Goal: Check status: Check status

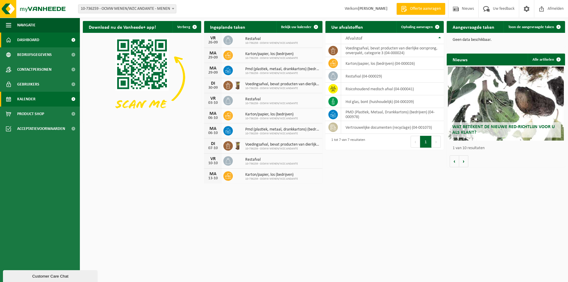
drag, startPoint x: 31, startPoint y: 99, endPoint x: 34, endPoint y: 98, distance: 3.3
click at [31, 98] on span "Kalender" at bounding box center [26, 99] width 18 height 15
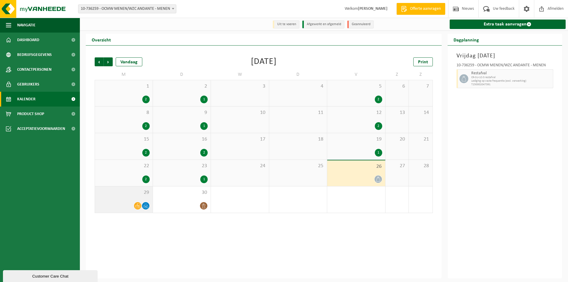
click at [135, 203] on div at bounding box center [138, 206] width 8 height 8
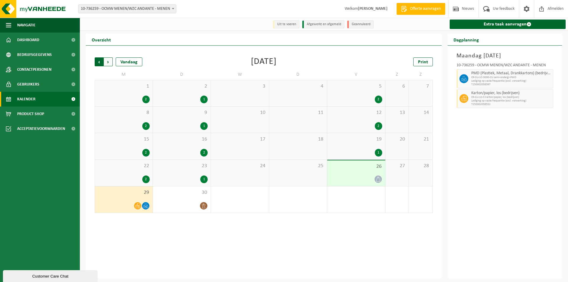
click at [111, 61] on span "Volgende" at bounding box center [108, 61] width 9 height 9
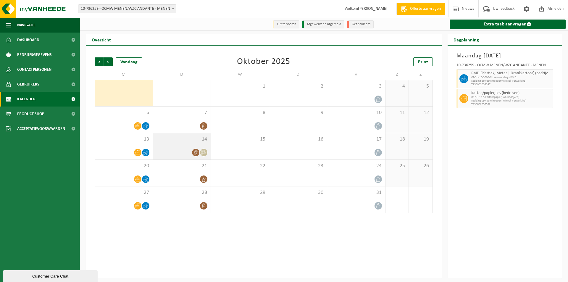
click at [195, 148] on div "14" at bounding box center [182, 146] width 58 height 26
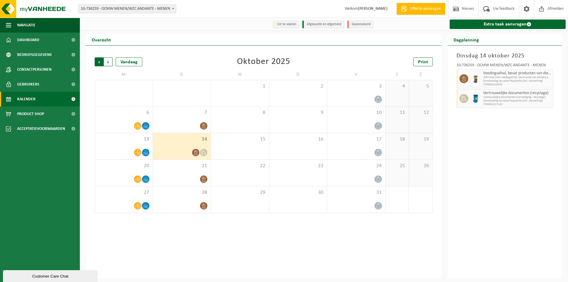
click at [107, 62] on span "Volgende" at bounding box center [108, 61] width 9 height 9
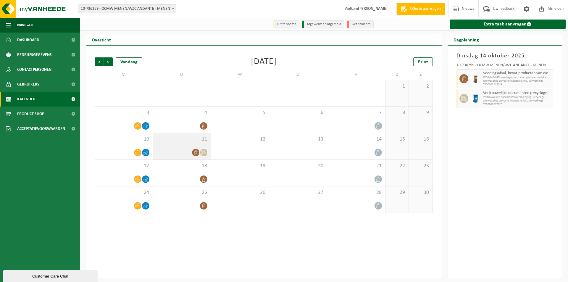
click at [180, 141] on span "11" at bounding box center [182, 139] width 52 height 7
click at [108, 61] on span "Volgende" at bounding box center [108, 61] width 9 height 9
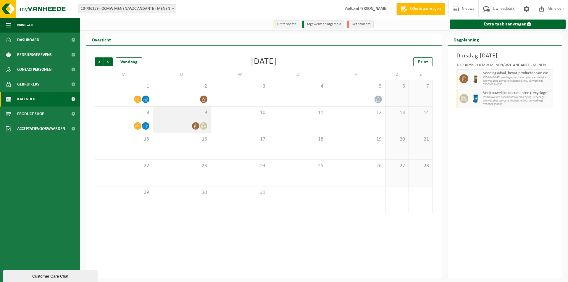
click at [187, 121] on div "9" at bounding box center [182, 120] width 58 height 26
